Goal: Task Accomplishment & Management: Manage account settings

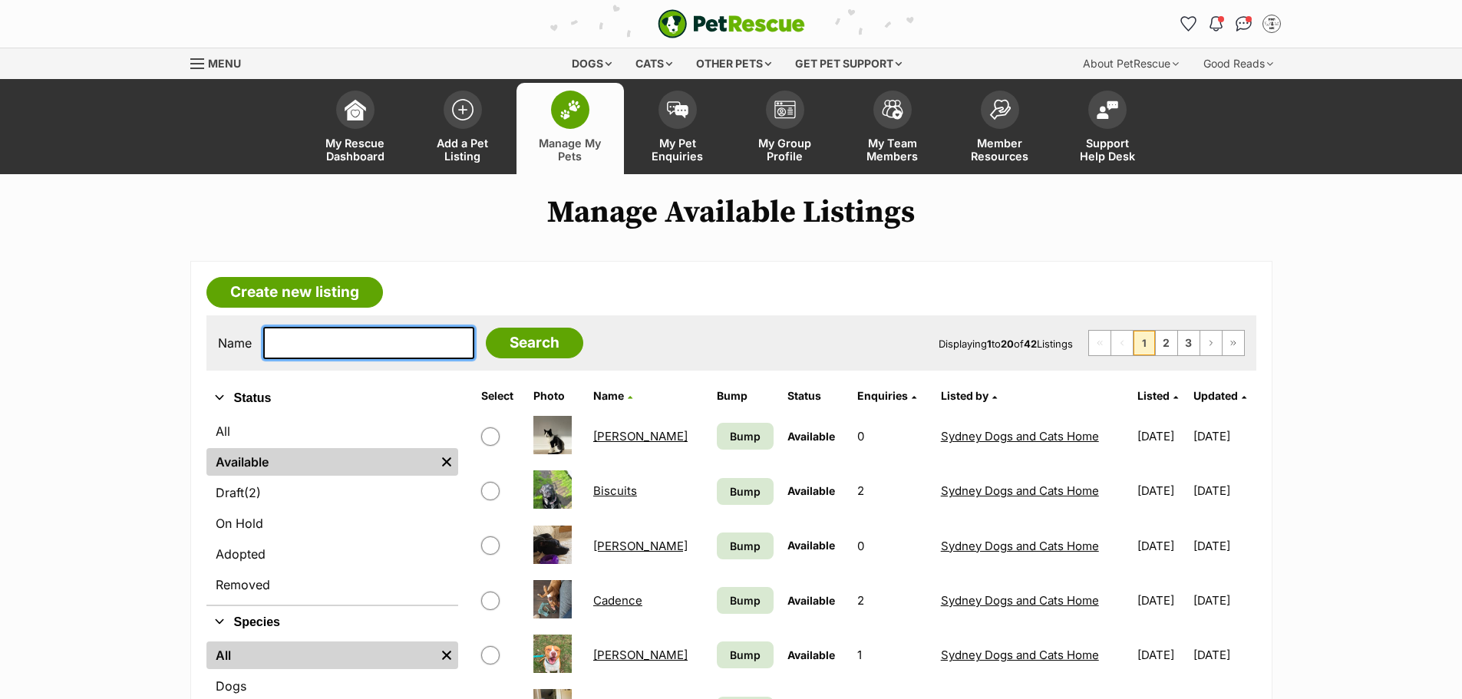
click at [349, 334] on input "text" at bounding box center [368, 343] width 211 height 32
type input "pokemon"
click at [486, 348] on input "Search" at bounding box center [534, 343] width 97 height 31
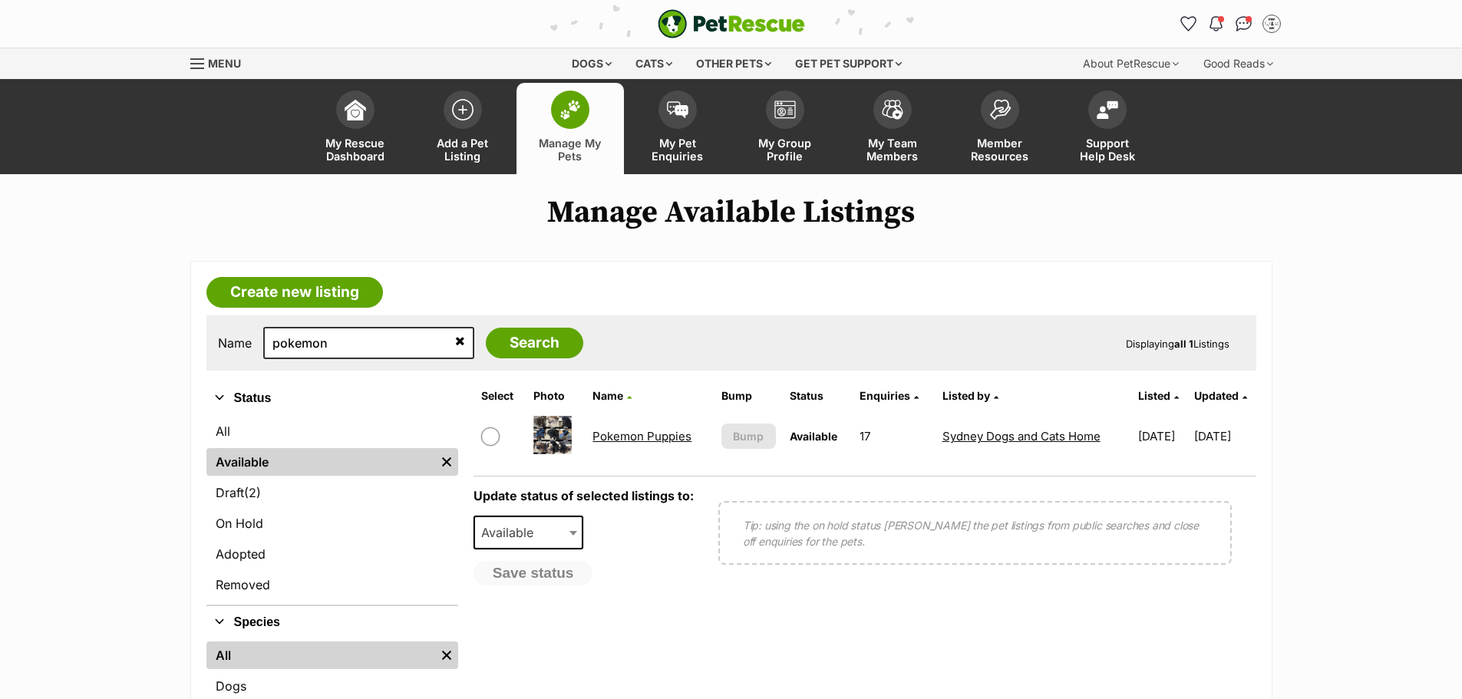
click at [634, 433] on link "Pokemon Puppies" at bounding box center [642, 436] width 99 height 15
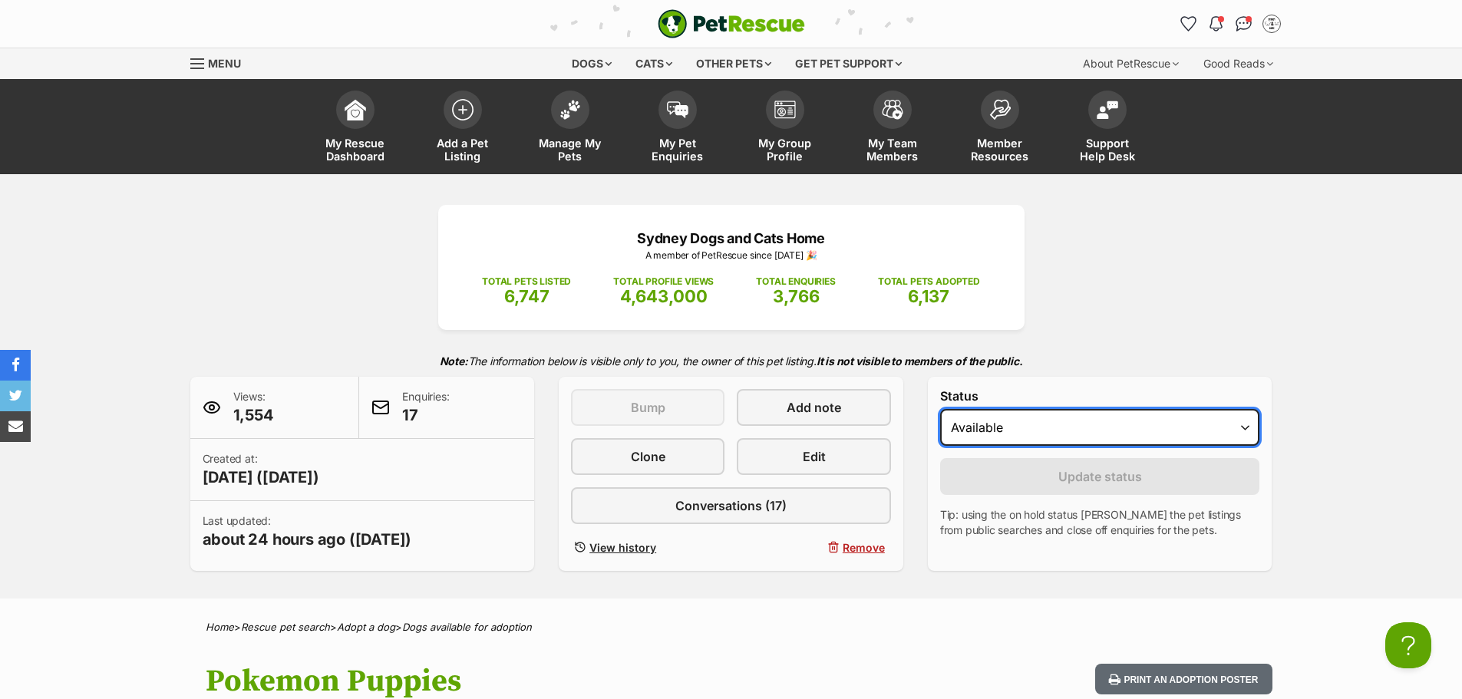
click at [998, 432] on select "Draft - not available as listing has enquires Available On hold Adopted" at bounding box center [1100, 427] width 320 height 37
select select "on_hold"
click at [940, 409] on select "Draft - not available as listing has enquires Available On hold Adopted" at bounding box center [1100, 427] width 320 height 37
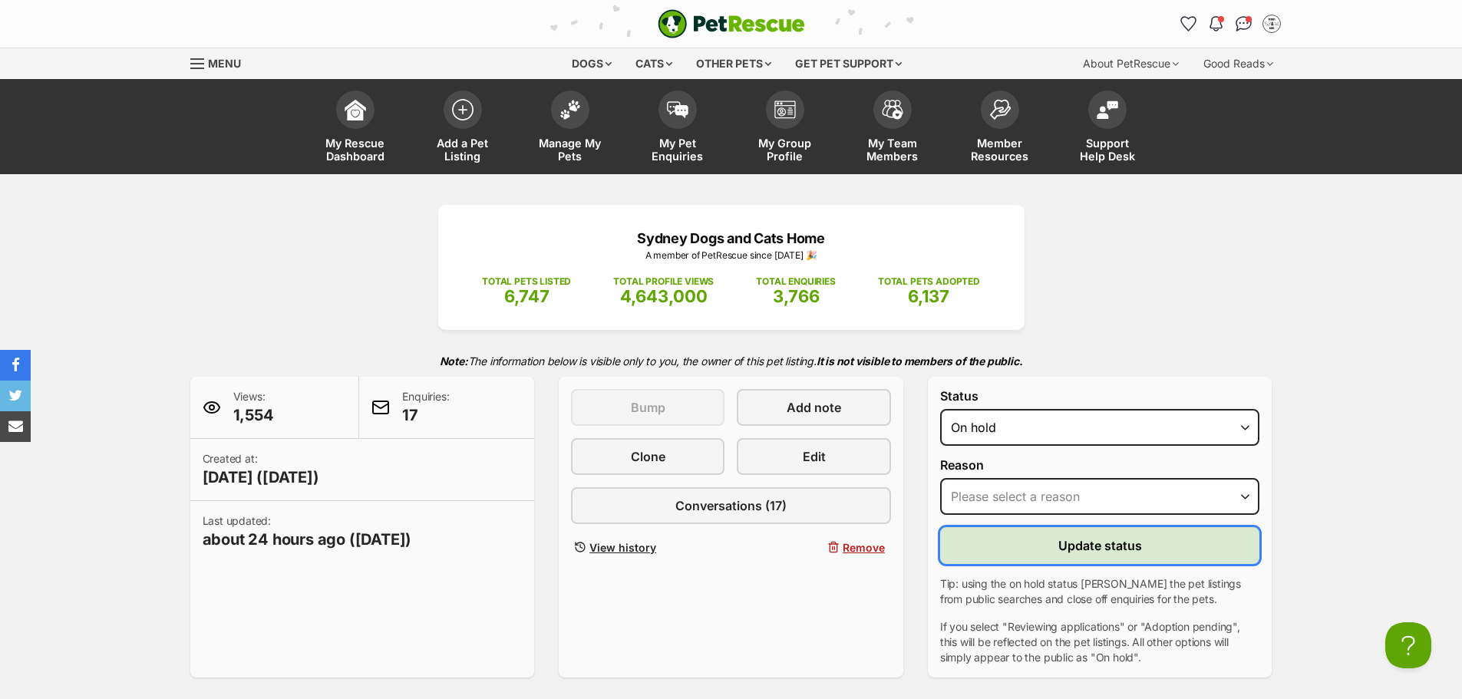
click at [1104, 550] on span "Update status" at bounding box center [1101, 546] width 84 height 18
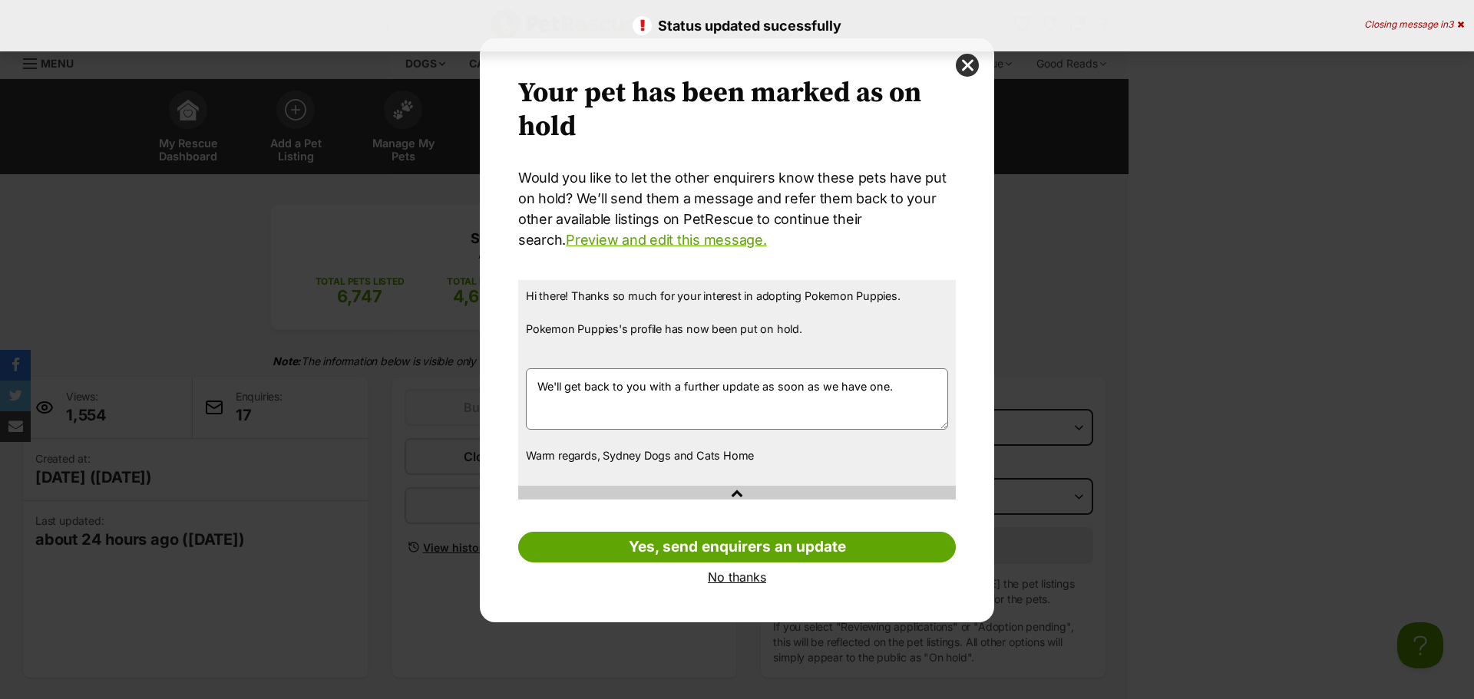
click at [754, 573] on link "No thanks" at bounding box center [737, 577] width 438 height 14
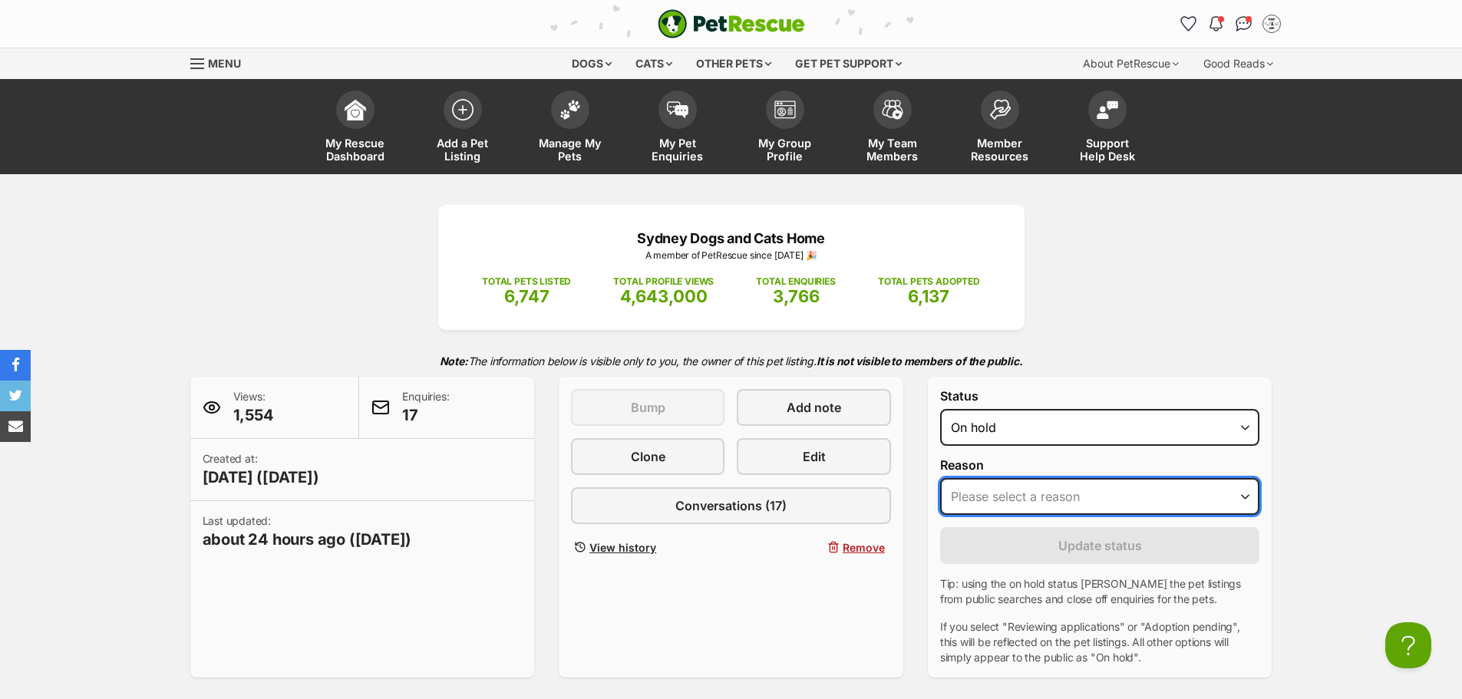
click at [1050, 492] on select "Please select a reason Medical reasons Reviewing applications Adoption pending …" at bounding box center [1100, 496] width 320 height 37
select select "reviewing_applications"
click at [940, 478] on select "Please select a reason Medical reasons Reviewing applications Adoption pending …" at bounding box center [1100, 496] width 320 height 37
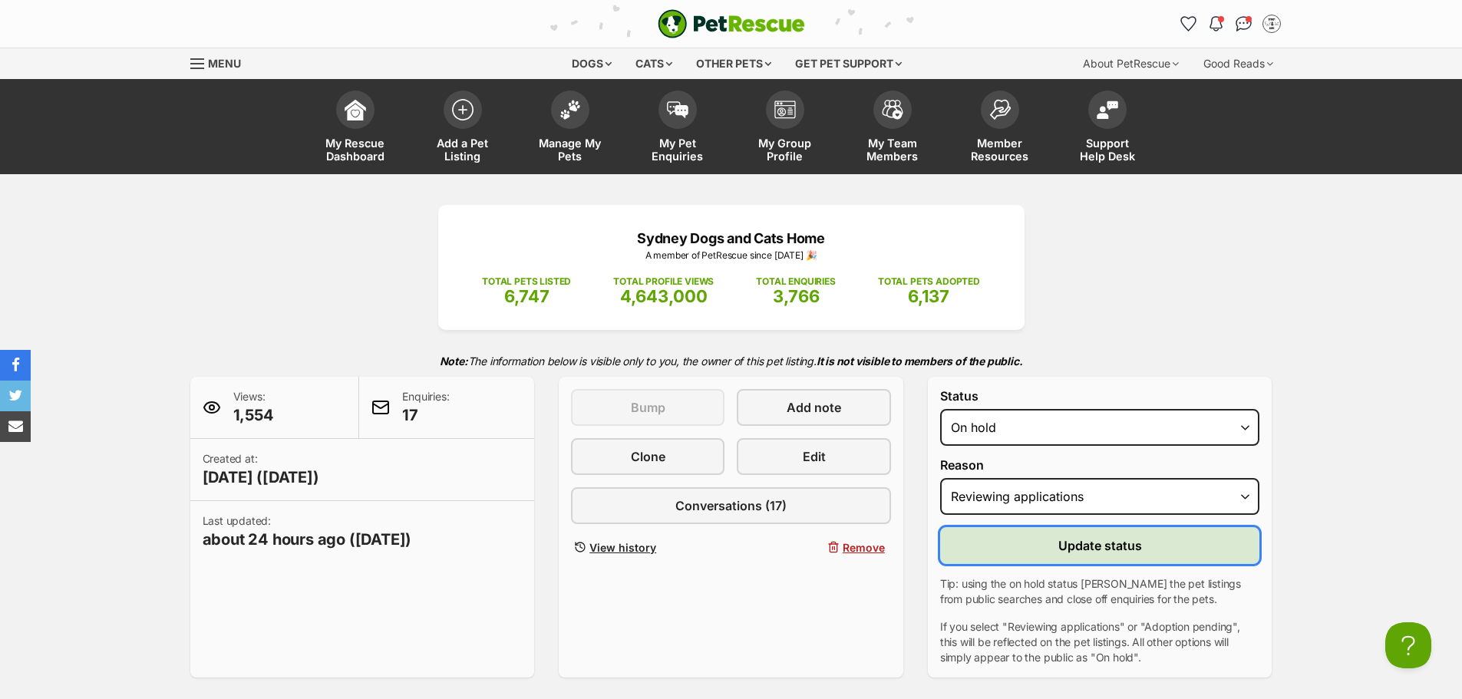
click at [1058, 547] on button "Update status" at bounding box center [1100, 545] width 320 height 37
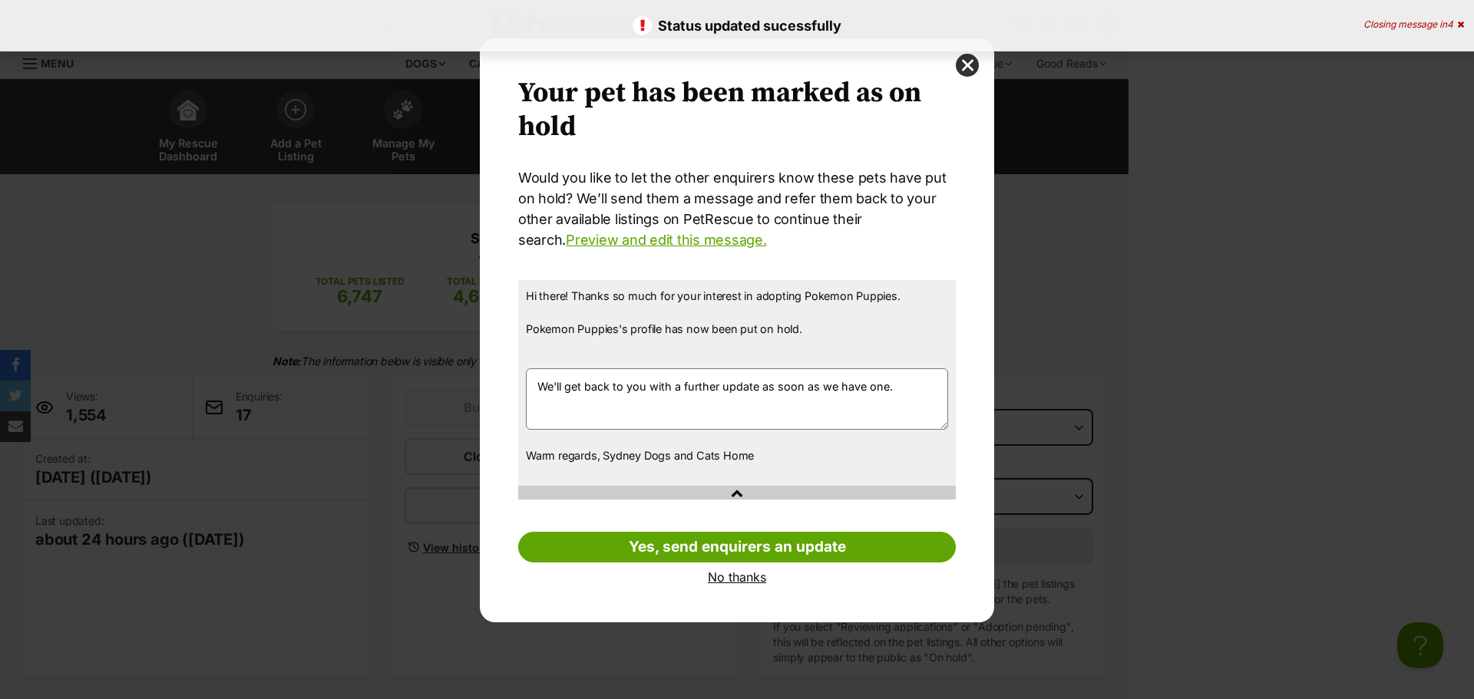
click at [743, 575] on link "No thanks" at bounding box center [737, 577] width 438 height 14
